Goal: Transaction & Acquisition: Purchase product/service

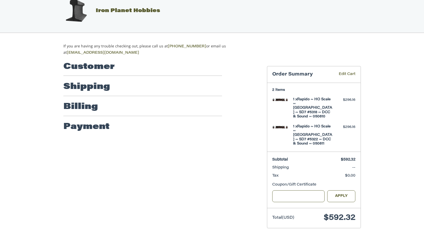
scroll to position [11, 0]
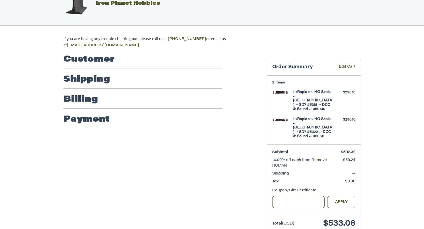
scroll to position [21, 0]
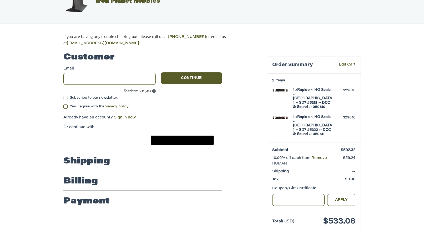
click at [124, 116] on link "Sign in now" at bounding box center [125, 118] width 22 height 4
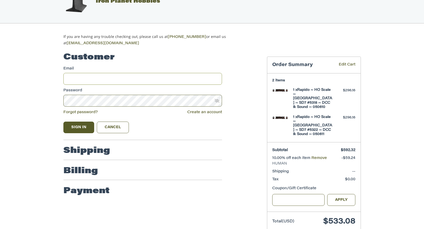
type input "**********"
click at [82, 126] on button "Sign In" at bounding box center [78, 127] width 31 height 12
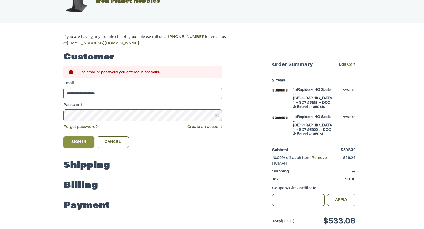
click at [83, 144] on button "Sign In" at bounding box center [78, 142] width 31 height 12
click at [216, 115] on icon at bounding box center [217, 116] width 5 height 4
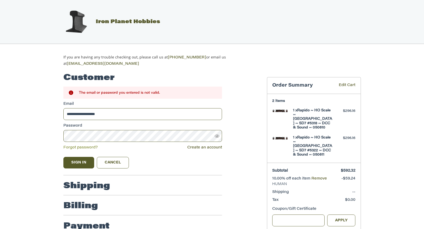
click at [89, 148] on link "Forgot password?" at bounding box center [80, 148] width 34 height 4
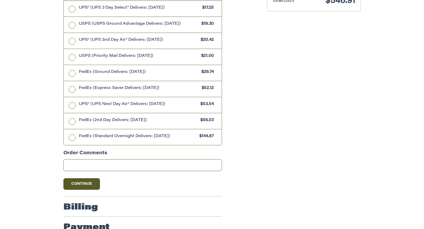
scroll to position [255, 0]
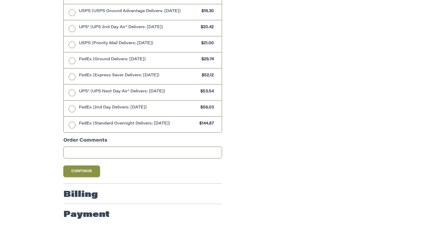
click at [89, 173] on button "Continue" at bounding box center [81, 171] width 37 height 12
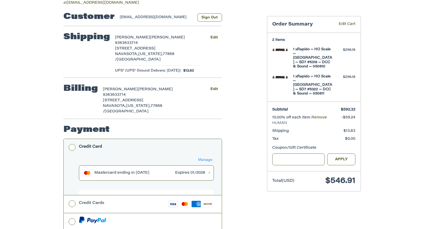
scroll to position [115, 0]
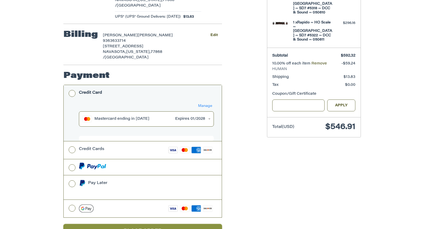
click at [150, 224] on button "Place Order" at bounding box center [142, 231] width 159 height 14
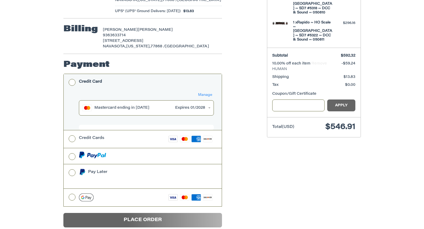
scroll to position [0, 0]
